Goal: Transaction & Acquisition: Purchase product/service

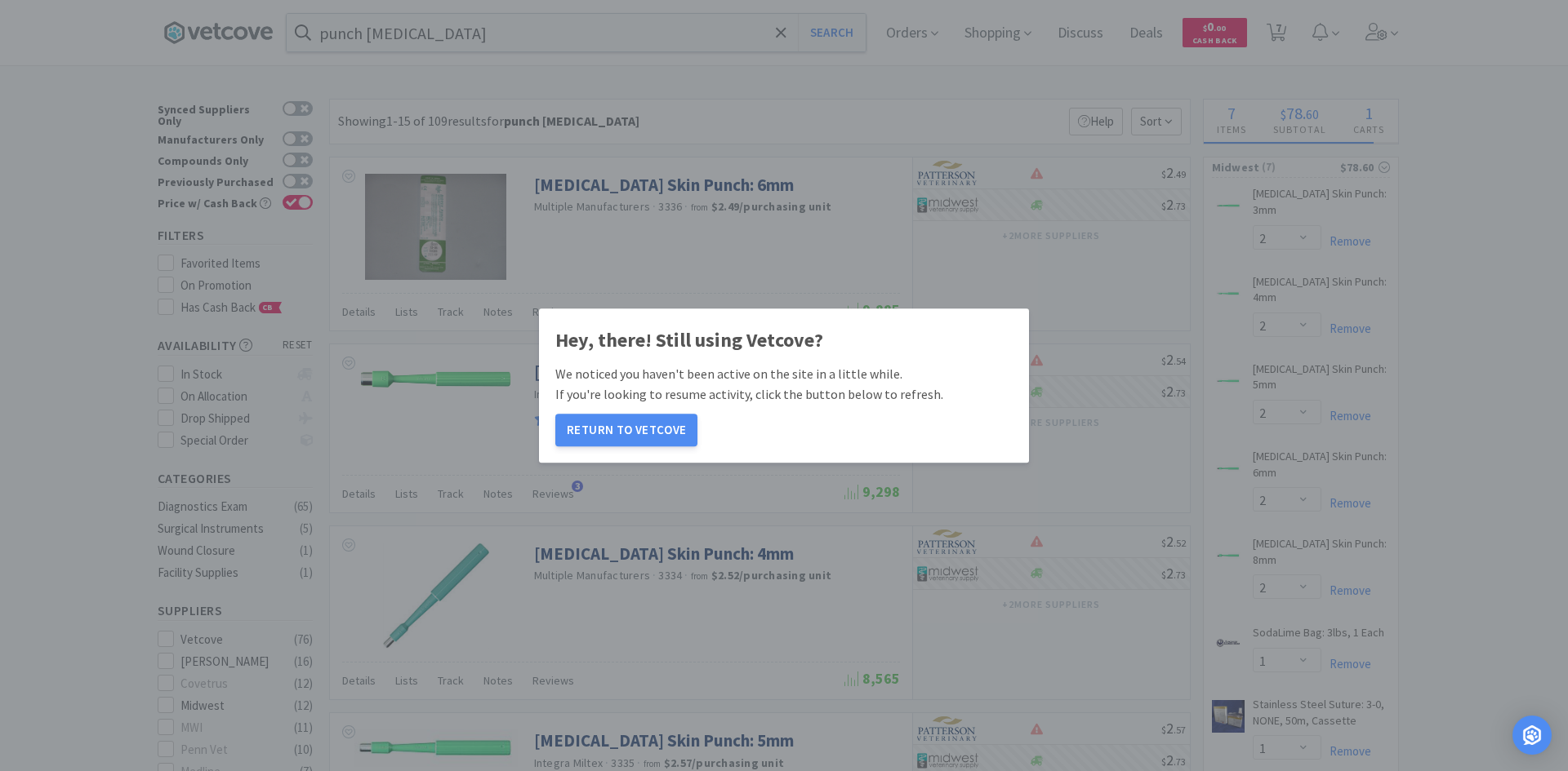
select select "2"
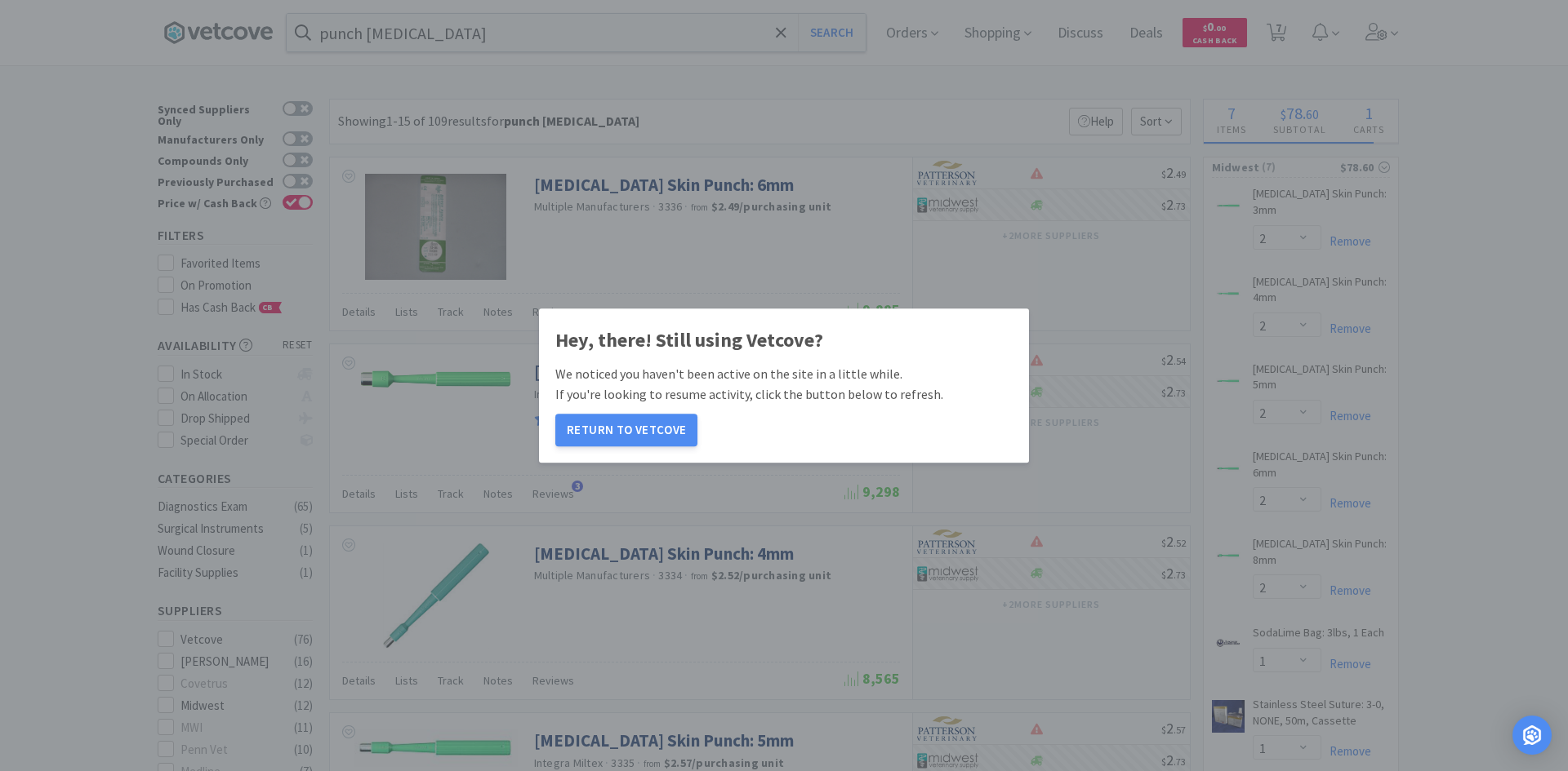
select select "1"
click at [647, 431] on button "Return to Vetcove" at bounding box center [626, 430] width 142 height 33
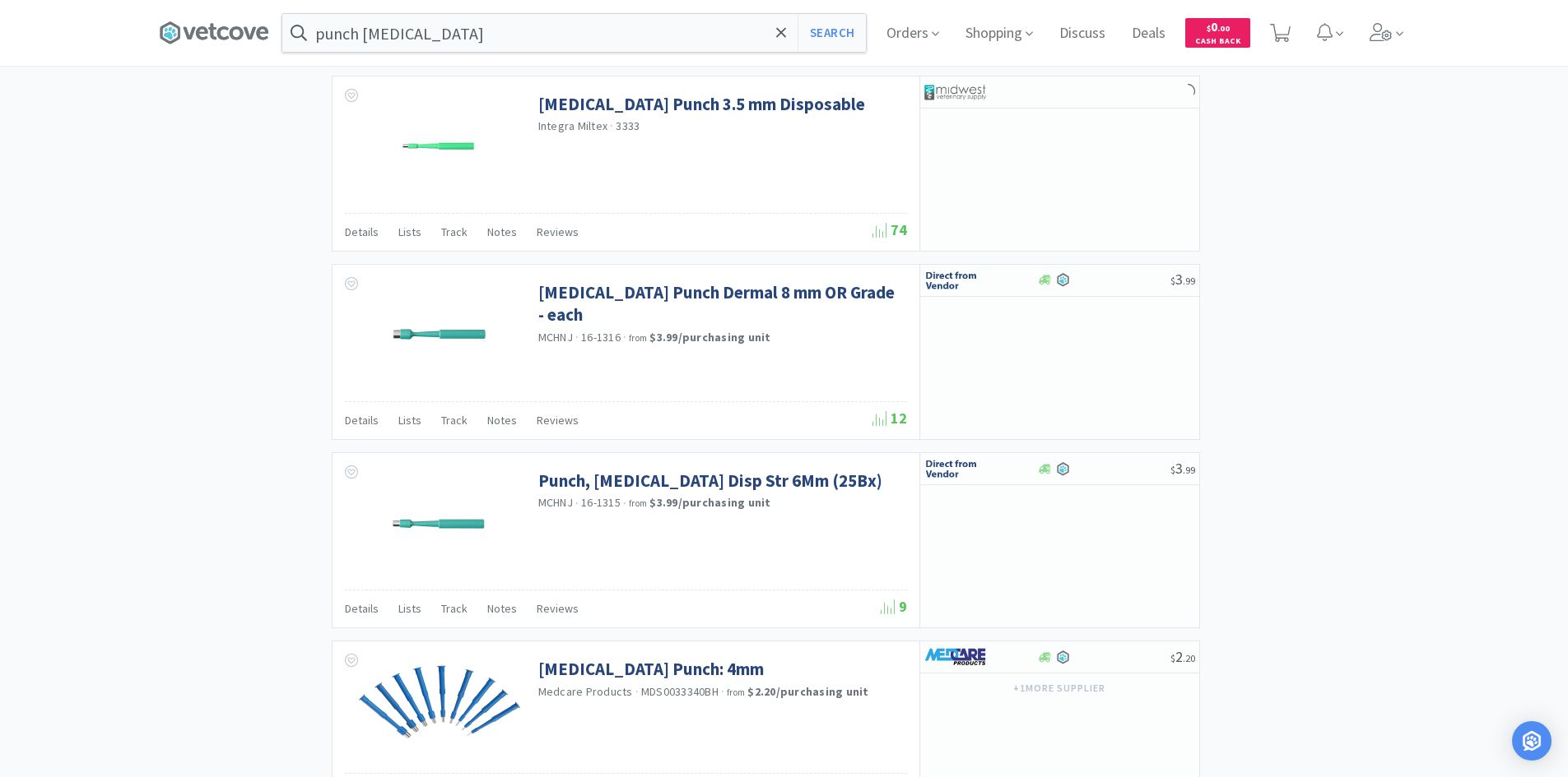
scroll to position [2328, 0]
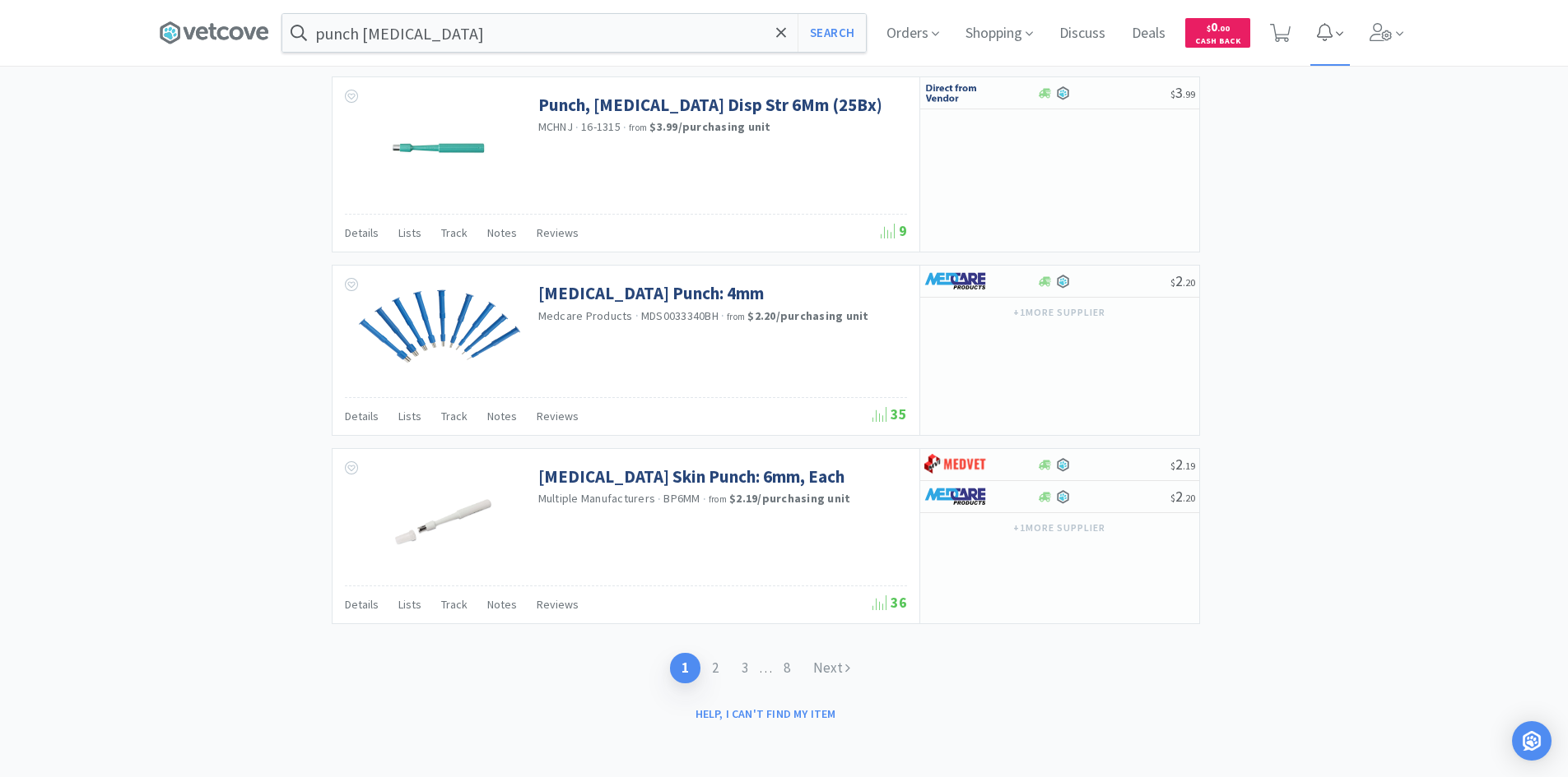
select select "3"
select select "2"
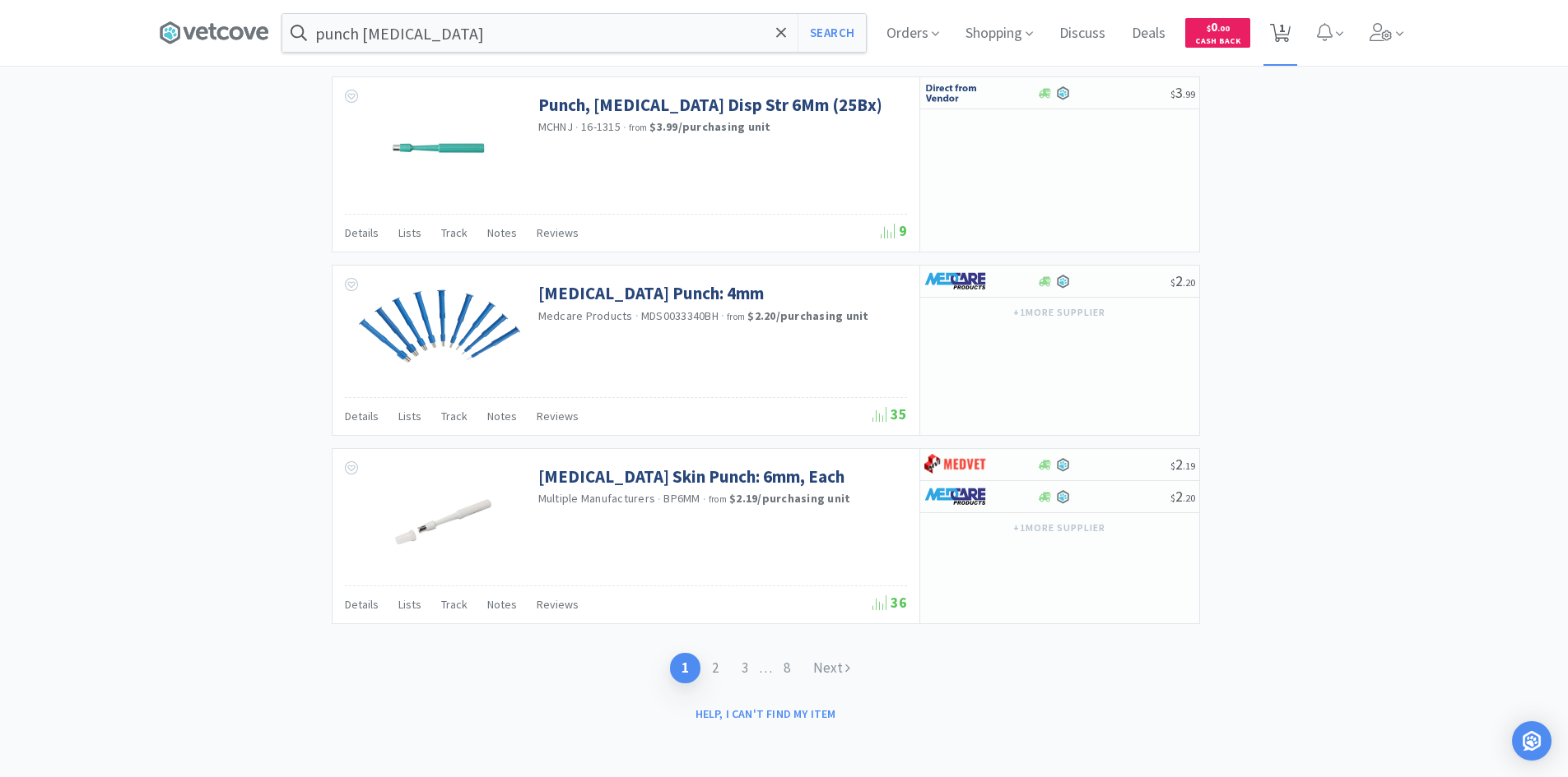
select select "2"
select select "1"
click at [208, 32] on icon at bounding box center [202, 33] width 12 height 13
